Goal: Navigation & Orientation: Find specific page/section

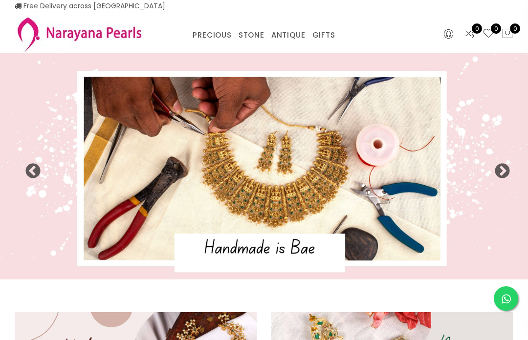
click at [502, 169] on button "Next" at bounding box center [499, 168] width 10 height 10
click at [500, 162] on img at bounding box center [264, 166] width 528 height 226
click at [499, 171] on button "Next" at bounding box center [499, 168] width 10 height 10
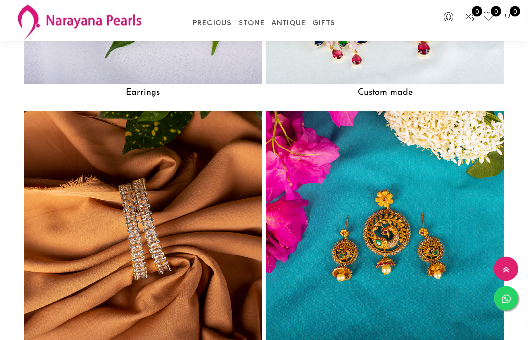
scroll to position [1121, 0]
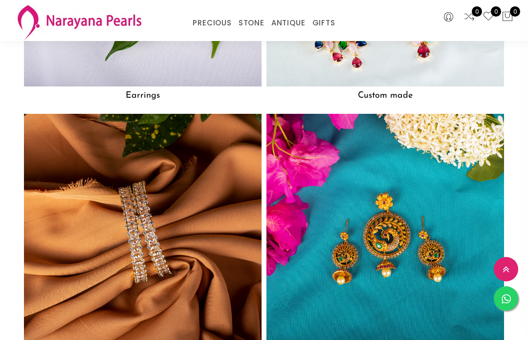
click at [171, 247] on img at bounding box center [143, 233] width 238 height 238
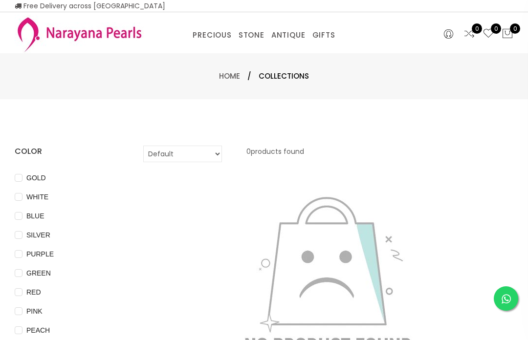
click at [19, 180] on input "GOLD" at bounding box center [19, 185] width 8 height 22
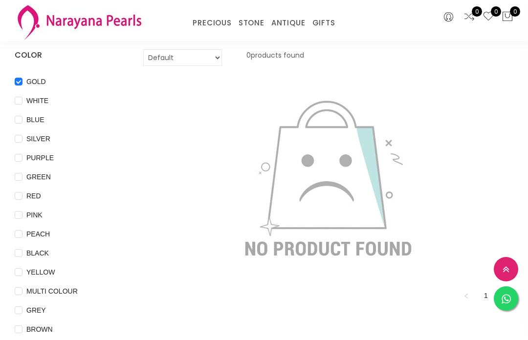
scroll to position [55, 0]
click at [16, 83] on input "GOLD" at bounding box center [19, 90] width 8 height 22
checkbox input "false"
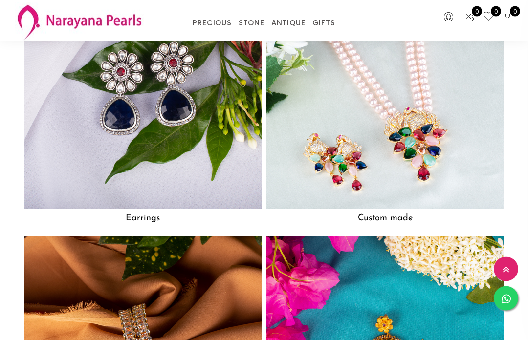
scroll to position [992, 0]
click at [148, 141] on img at bounding box center [143, 91] width 238 height 238
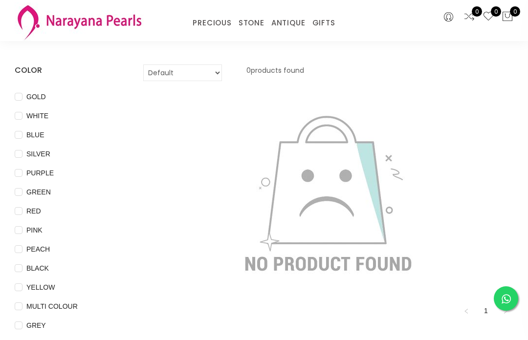
scroll to position [36, 0]
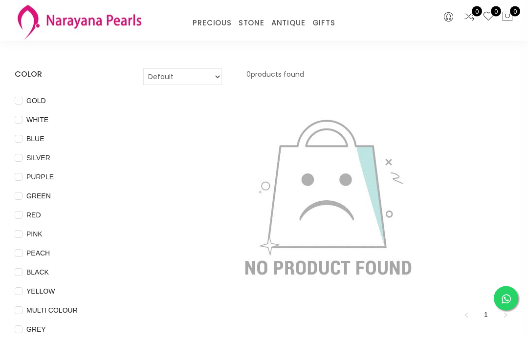
click at [250, 20] on link "STONE" at bounding box center [252, 23] width 26 height 15
click at [265, 35] on link "NECKLACE" at bounding box center [286, 35] width 83 height 0
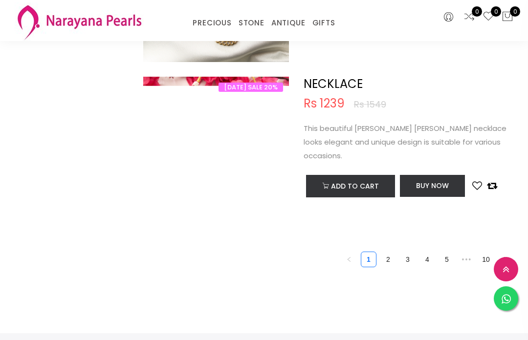
scroll to position [3270, 0]
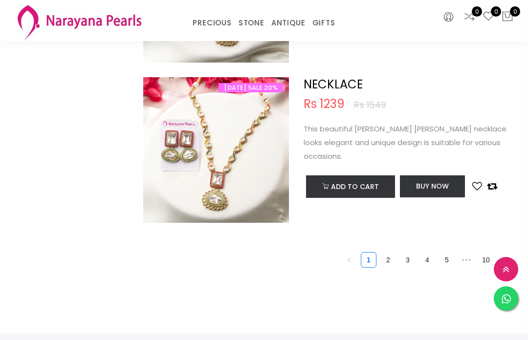
click at [387, 265] on link "2" at bounding box center [388, 260] width 15 height 15
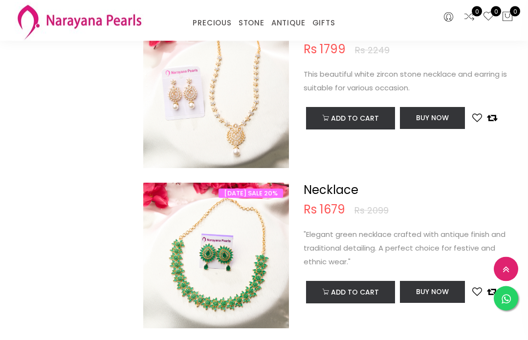
scroll to position [1560, 0]
click at [246, 35] on link "CUSTOM MADE-GEMS" at bounding box center [240, 35] width 83 height 0
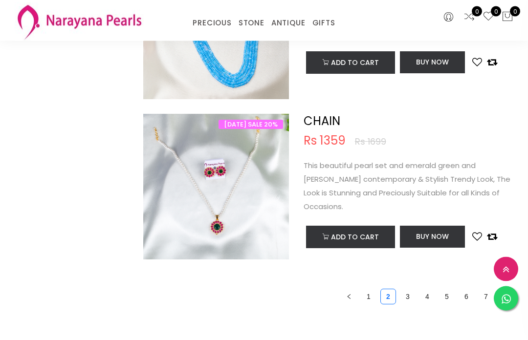
scroll to position [3234, 0]
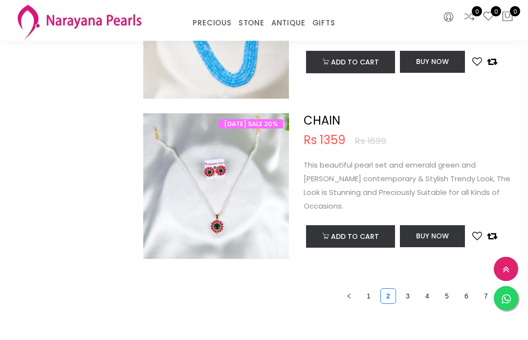
click at [407, 296] on link "3" at bounding box center [407, 296] width 15 height 15
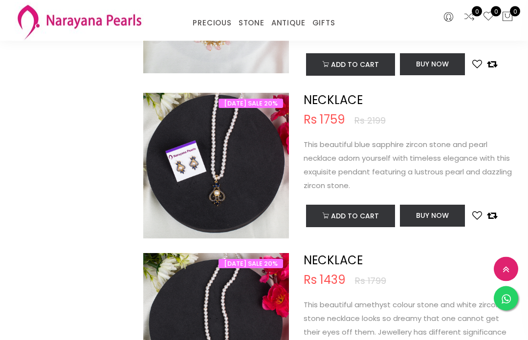
scroll to position [2458, 0]
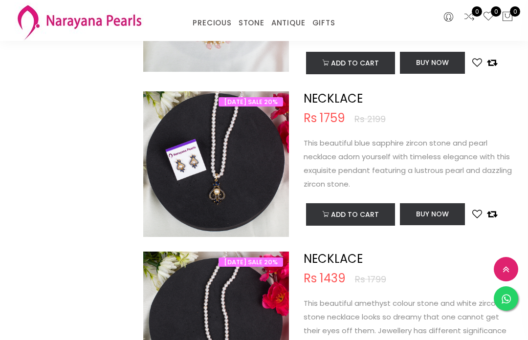
click at [355, 35] on link "TRADITIONAL GIFTS" at bounding box center [360, 35] width 83 height 0
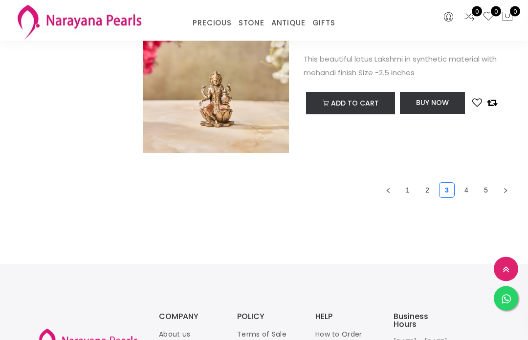
scroll to position [3389, 0]
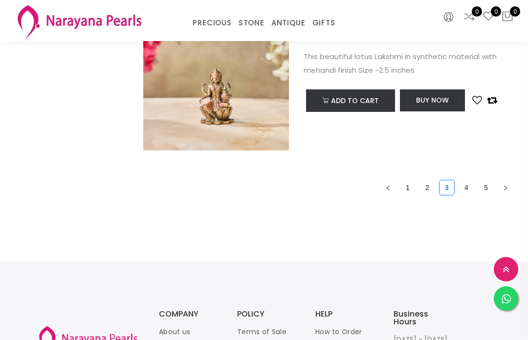
click at [342, 35] on link "COUPLE GIFTS" at bounding box center [360, 35] width 83 height 0
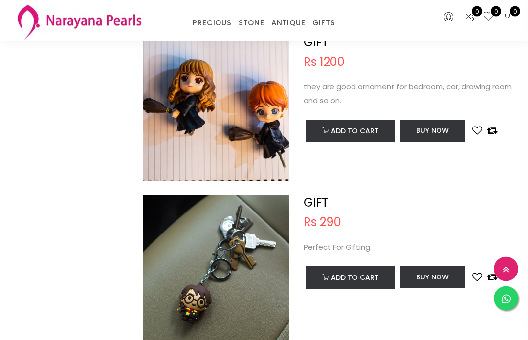
scroll to position [3162, 0]
